Goal: Find specific page/section: Find specific page/section

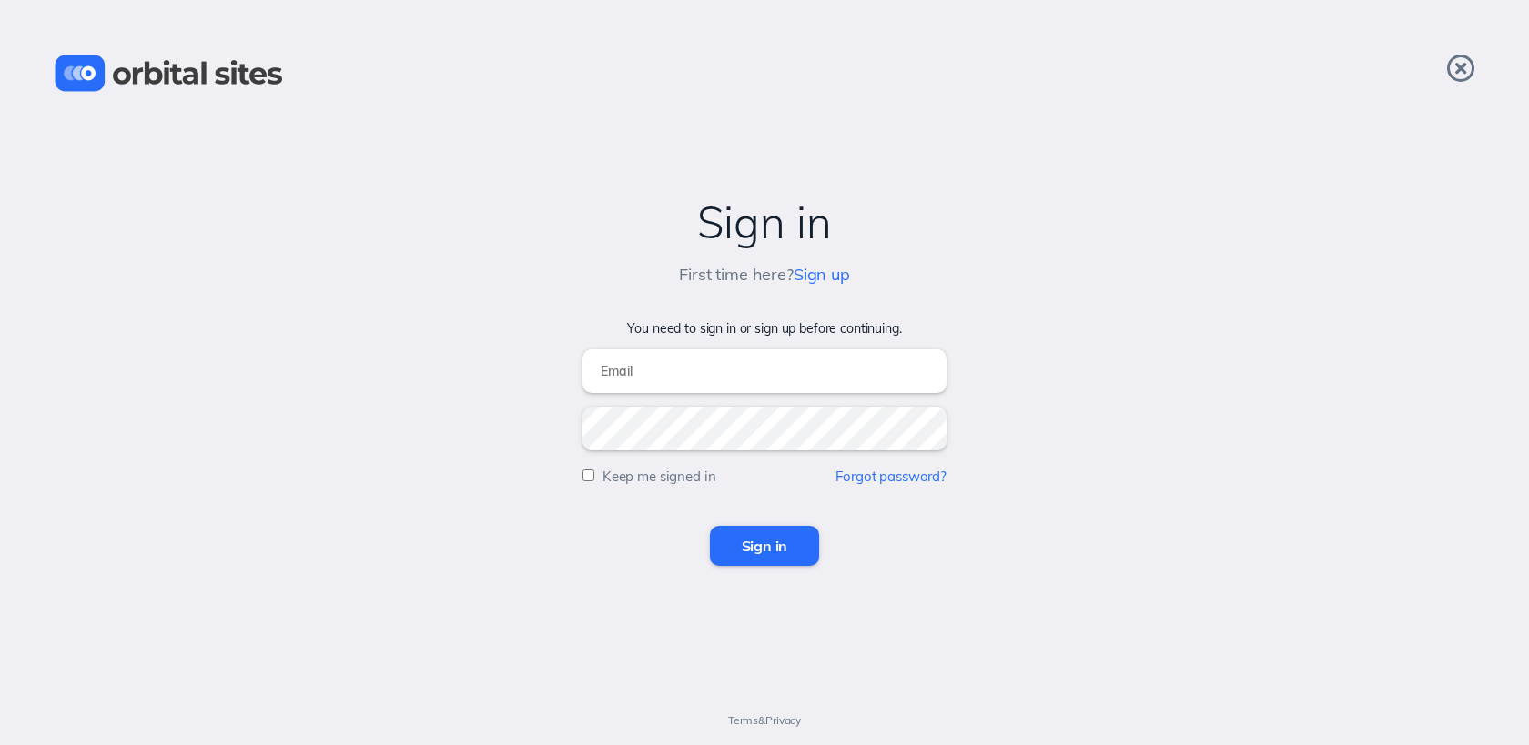
type input "s"
type input "[EMAIL_ADDRESS][DOMAIN_NAME]"
click at [710, 526] on input "Sign in" at bounding box center [765, 546] width 110 height 40
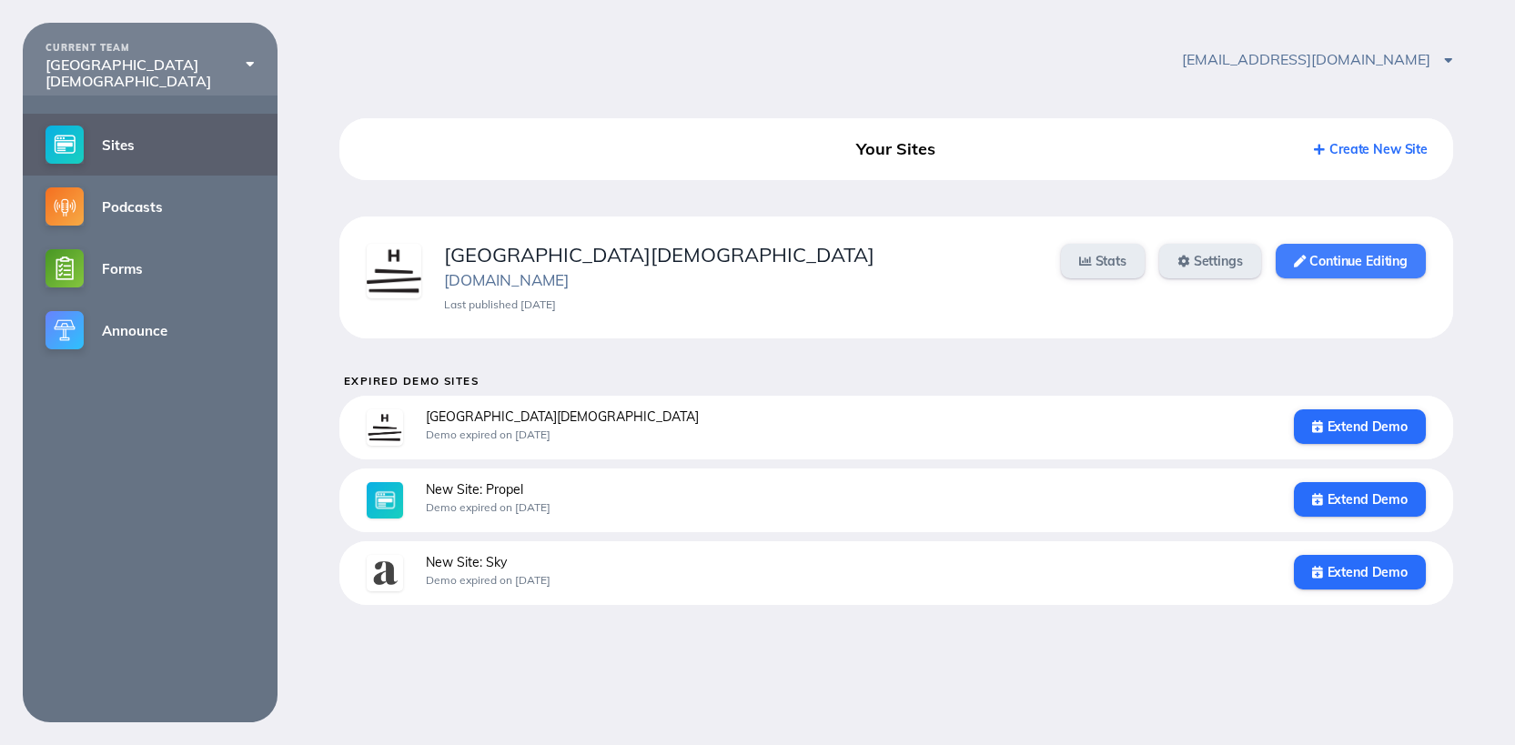
click at [1294, 258] on icon at bounding box center [1300, 262] width 12 height 12
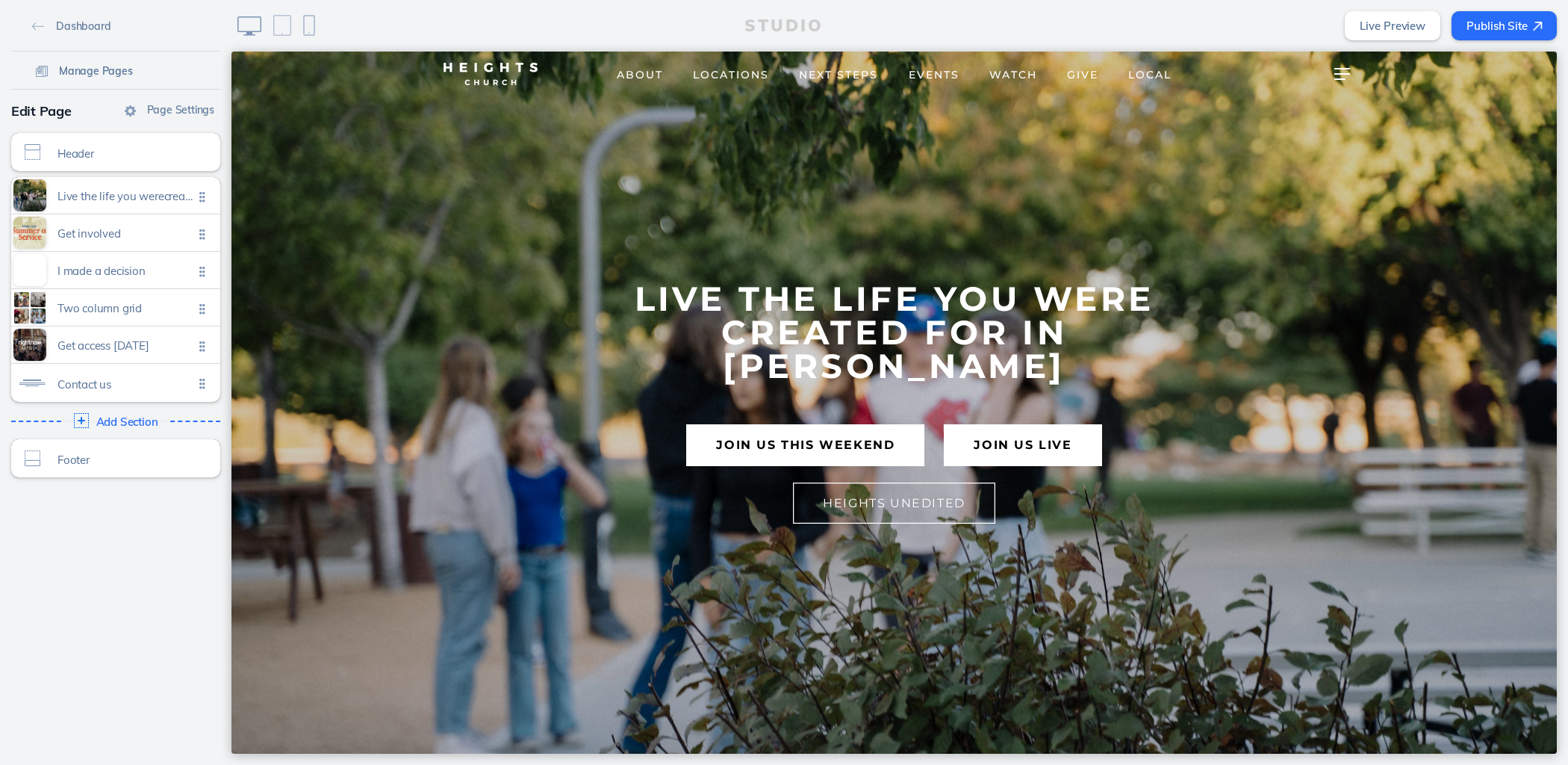
click at [95, 70] on span "Manage Pages" at bounding box center [96, 71] width 74 height 13
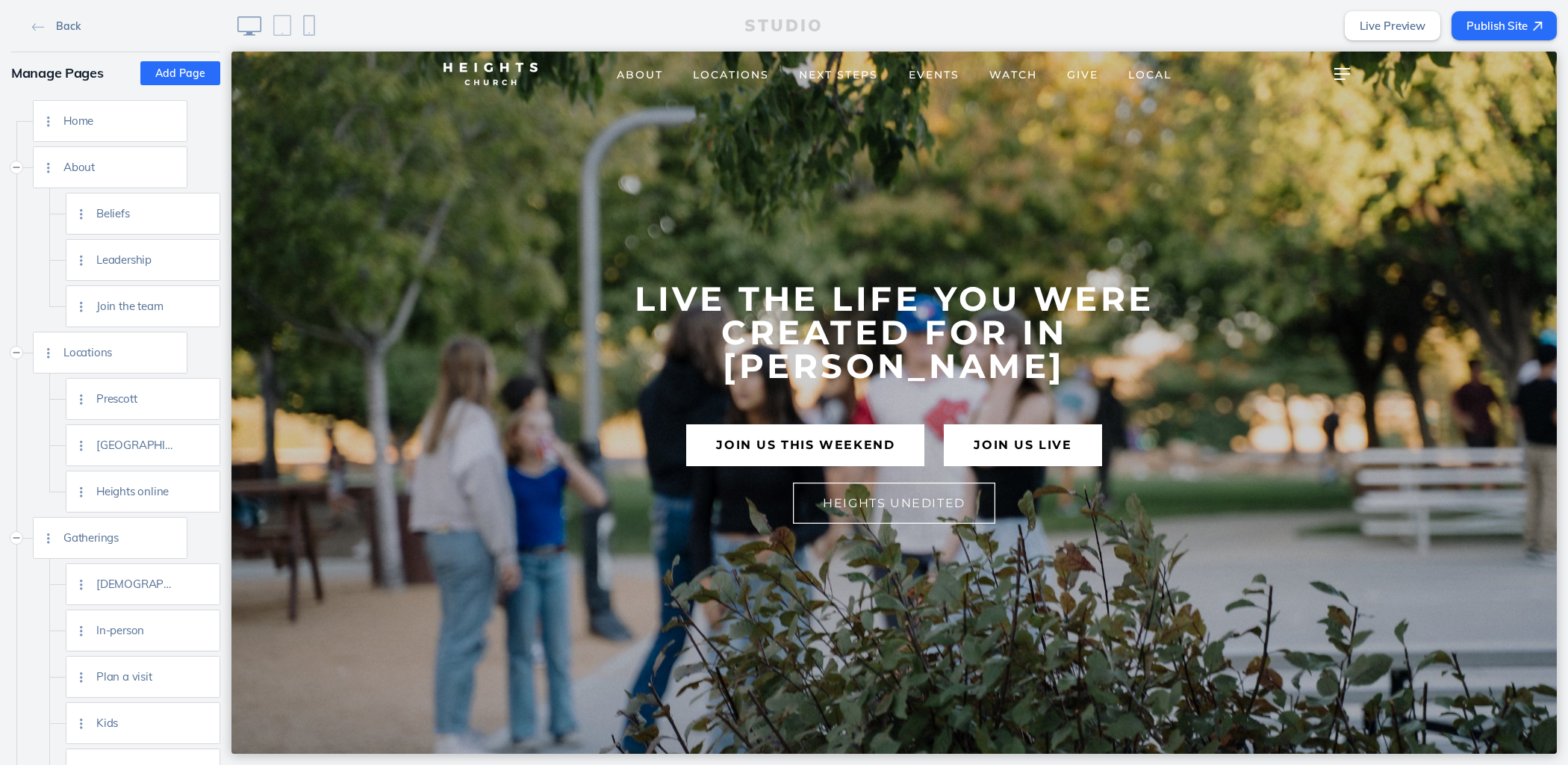
click at [47, 21] on link "Back" at bounding box center [56, 25] width 60 height 22
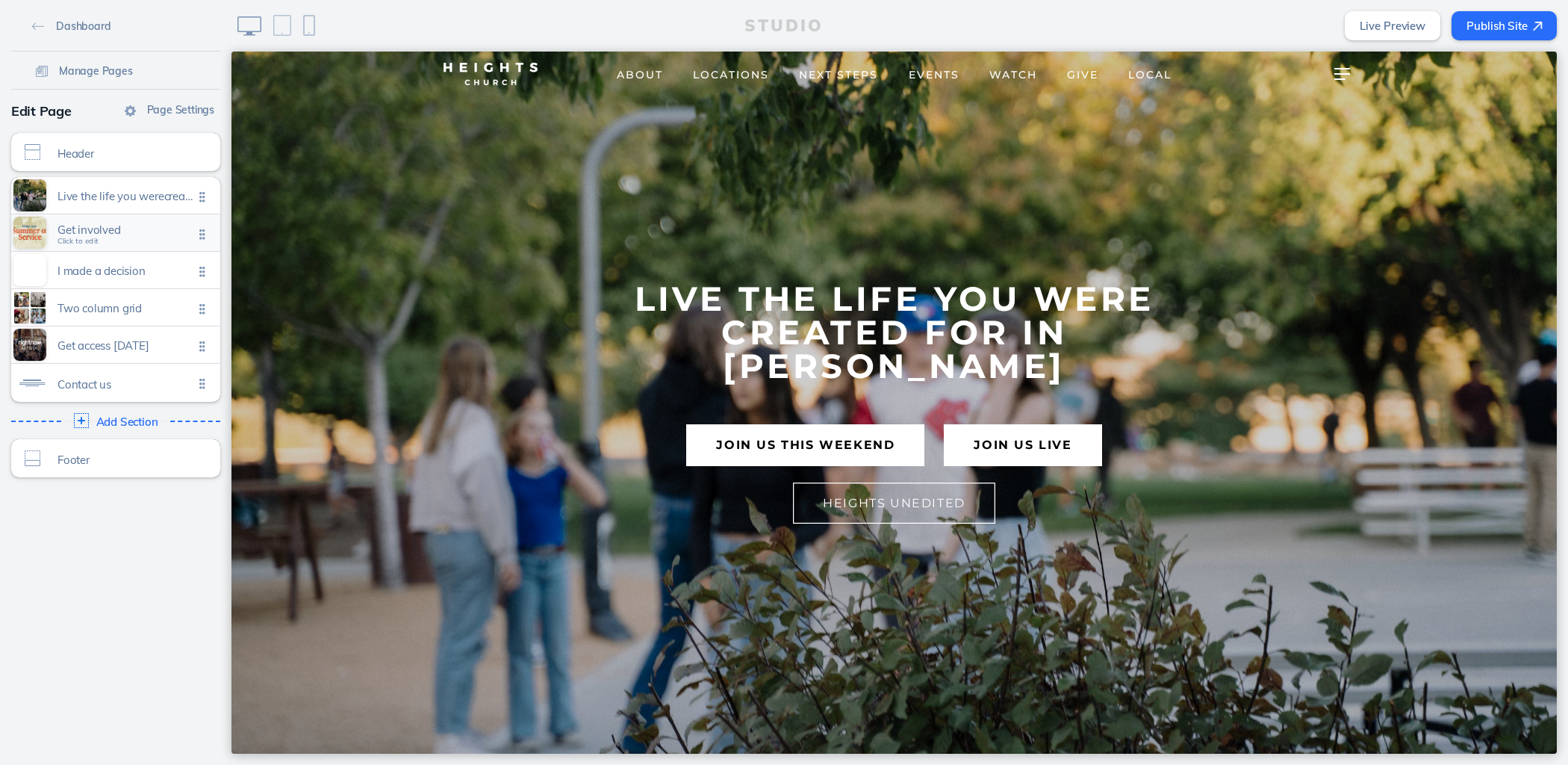
click at [103, 224] on span "Get involved" at bounding box center [126, 229] width 136 height 12
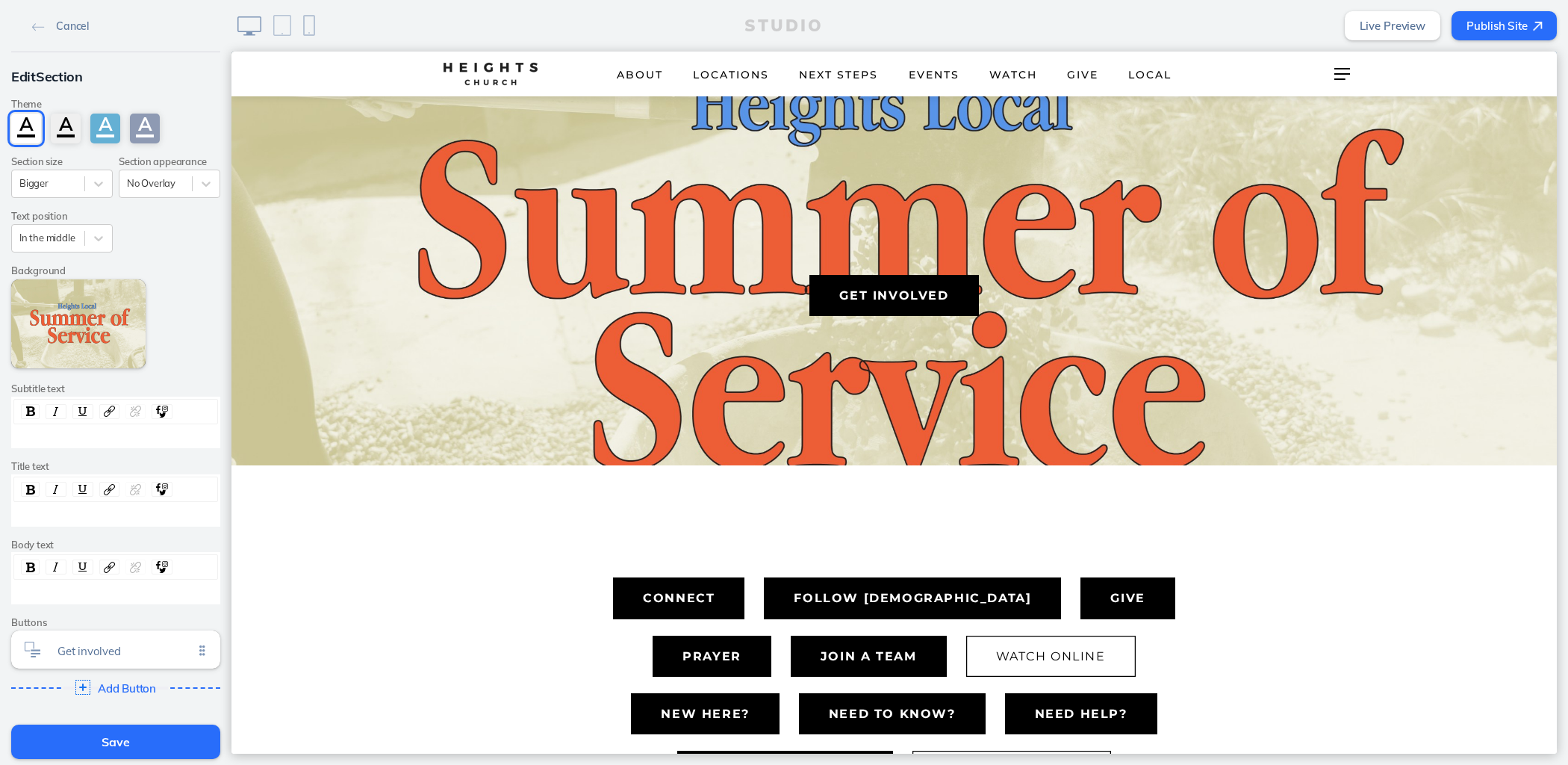
scroll to position [702, 0]
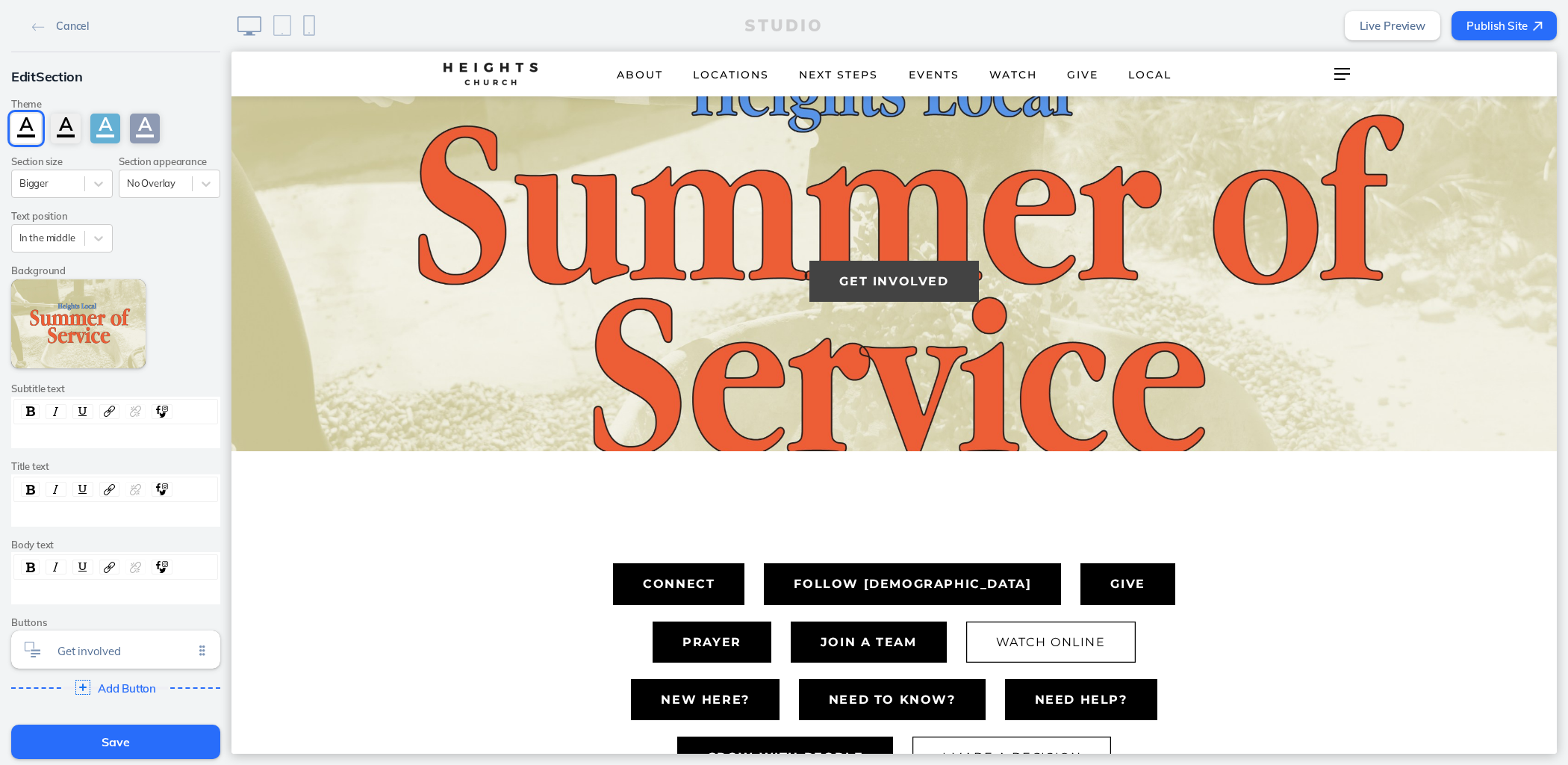
click at [872, 261] on button "Get Involved" at bounding box center [894, 282] width 169 height 41
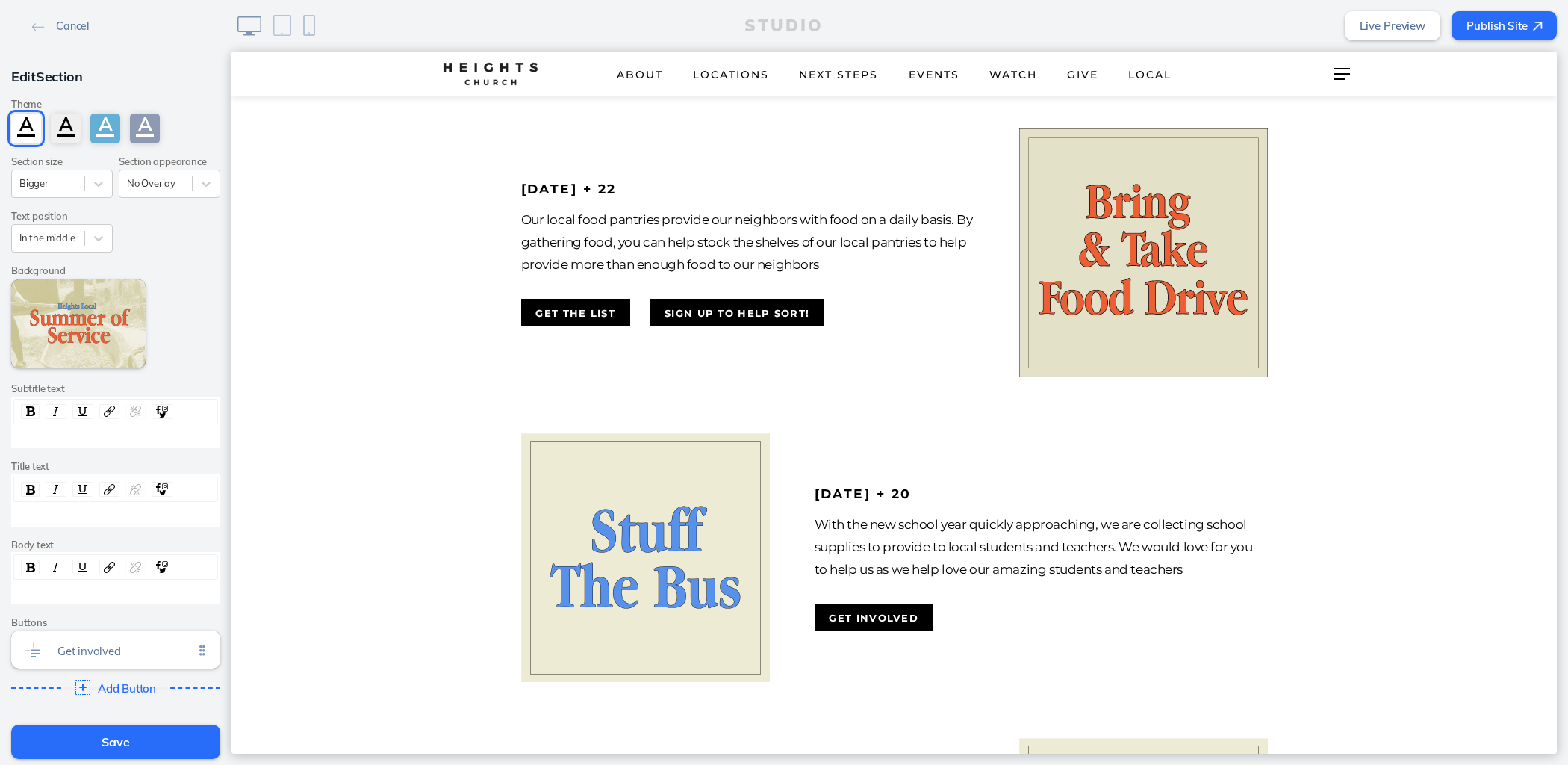
scroll to position [617, 0]
